Goal: Book appointment/travel/reservation

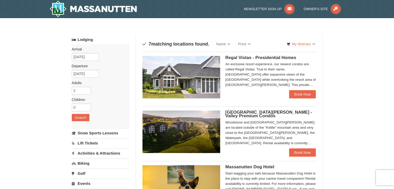
click at [91, 141] on link "Lift Tickets" at bounding box center [101, 143] width 58 height 10
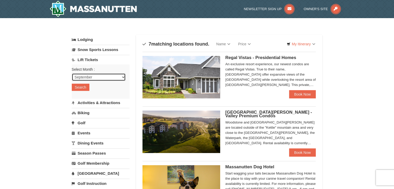
click at [94, 77] on select "September October November December January February March April May June July …" at bounding box center [99, 77] width 54 height 8
select select "10"
click at [72, 73] on select "September October November December January February March April May June July …" at bounding box center [99, 77] width 54 height 8
click at [80, 86] on button "Search" at bounding box center [81, 87] width 18 height 7
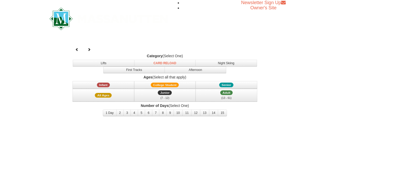
select select "10"
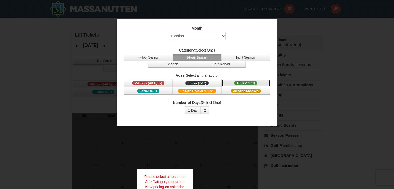
click at [248, 81] on span "Adult (13-61)" at bounding box center [245, 83] width 23 height 5
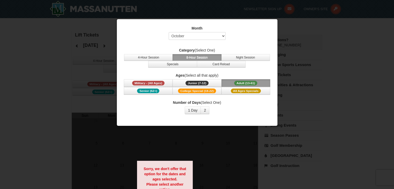
click at [49, 94] on div at bounding box center [197, 94] width 394 height 189
click at [194, 107] on button "1 Day" at bounding box center [193, 110] width 16 height 8
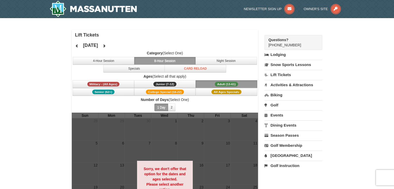
click at [32, 119] on div "× Lift Tickets October 2025 Category (Select One) 4-Hour Session 8-Hour Session…" at bounding box center [197, 141] width 394 height 246
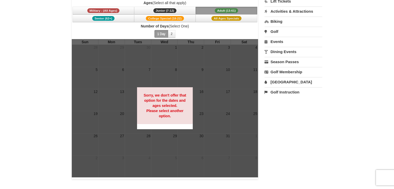
scroll to position [74, 0]
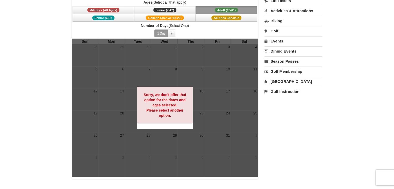
click at [154, 110] on strong "Sorry, we don't offer that option for the dates and ages selected. Please selec…" at bounding box center [164, 105] width 42 height 25
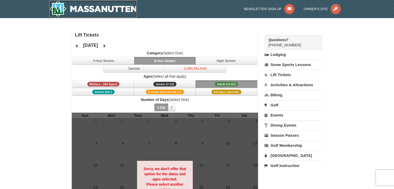
click at [90, 9] on img at bounding box center [92, 9] width 87 height 17
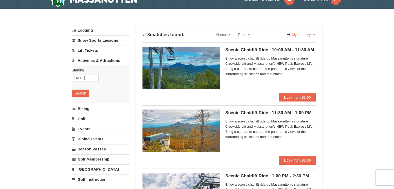
scroll to position [9, 0]
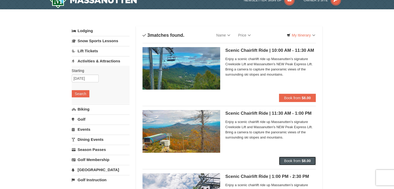
click at [295, 160] on span "Book from" at bounding box center [292, 161] width 17 height 4
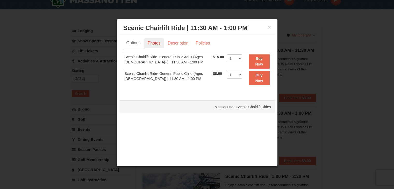
click at [154, 44] on link "Photos" at bounding box center [154, 43] width 20 height 10
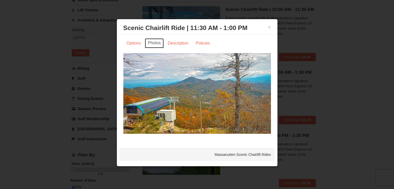
scroll to position [50, 0]
click at [269, 27] on button "×" at bounding box center [269, 27] width 3 height 5
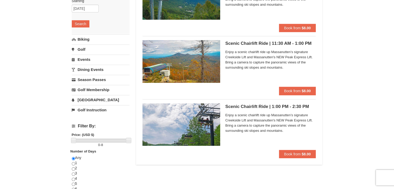
scroll to position [0, 0]
